Goal: Entertainment & Leisure: Consume media (video, audio)

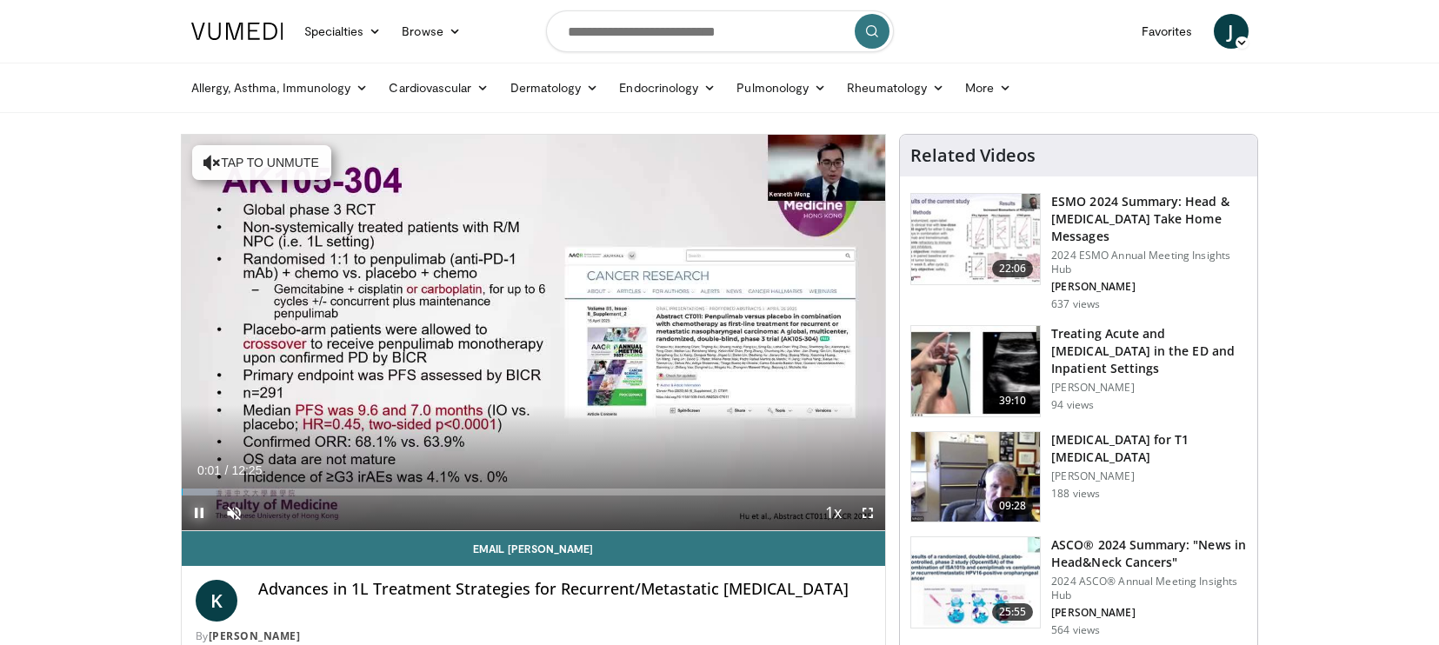
click at [199, 516] on span "Video Player" at bounding box center [199, 513] width 35 height 35
